Goal: Transaction & Acquisition: Purchase product/service

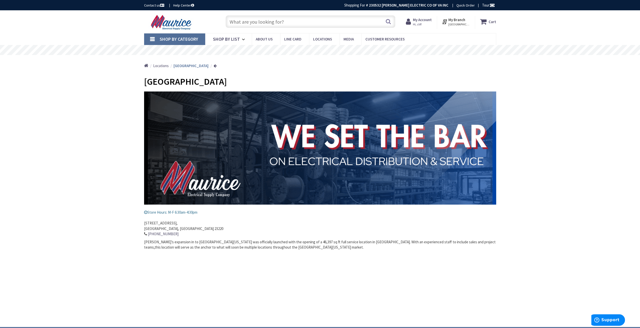
click at [229, 22] on input "text" at bounding box center [310, 21] width 170 height 13
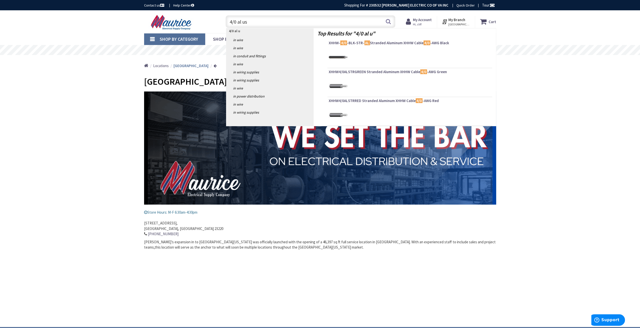
type input "4/0 al use"
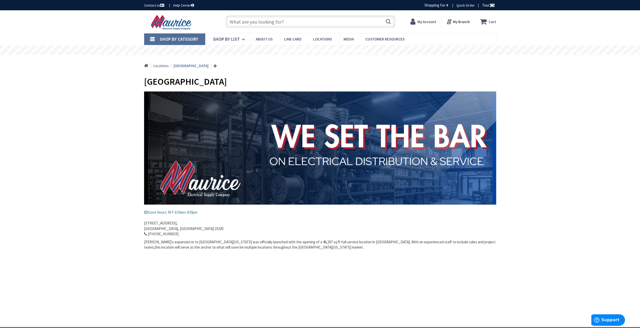
click at [228, 22] on input "text" at bounding box center [310, 21] width 170 height 13
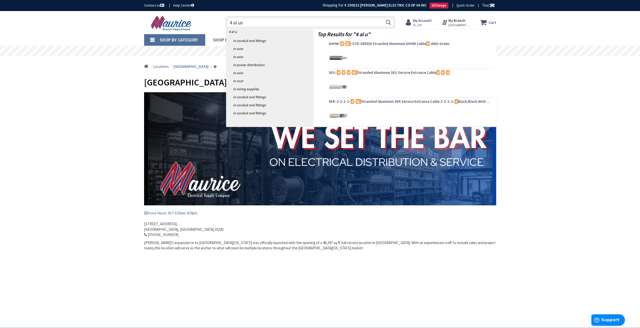
type input "4 al use"
